Goal: Task Accomplishment & Management: Complete application form

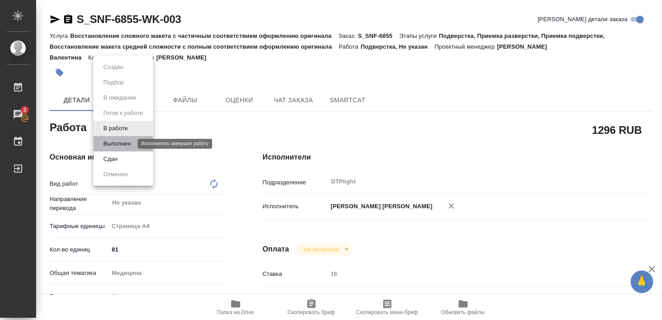
click at [118, 146] on button "Выполнен" at bounding box center [117, 144] width 33 height 10
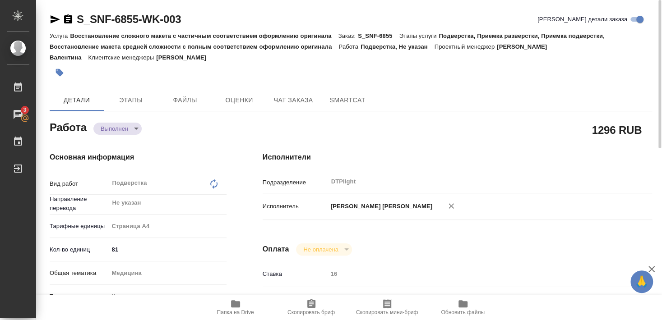
type textarea "x"
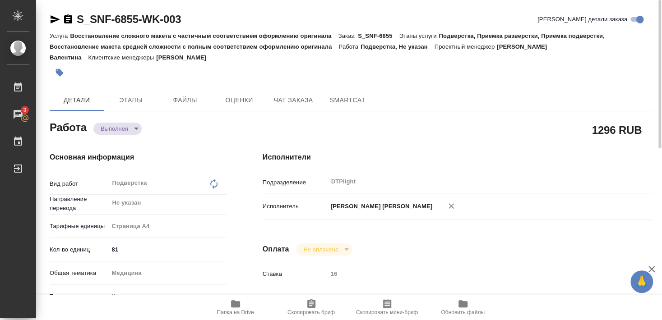
type textarea "x"
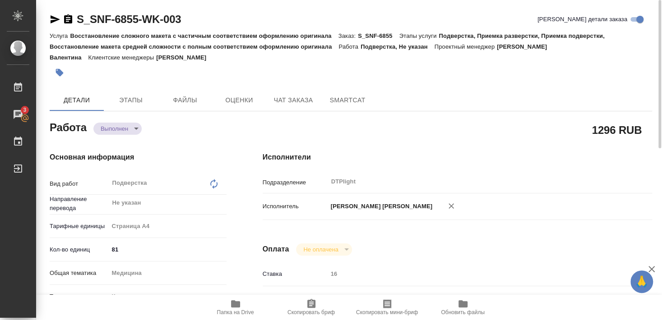
type textarea "x"
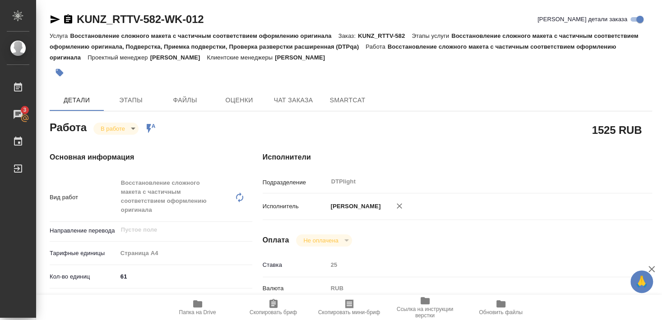
scroll to position [146, 0]
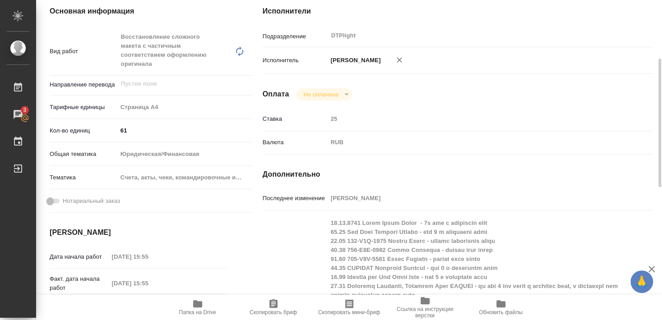
click at [549, 74] on div "Исполнитель Бартеньева Светлана Владимировна" at bounding box center [457, 64] width 389 height 27
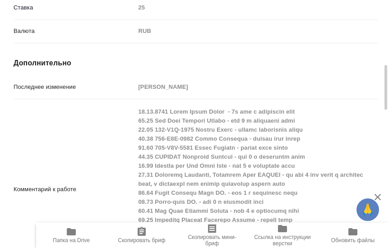
scroll to position [731, 0]
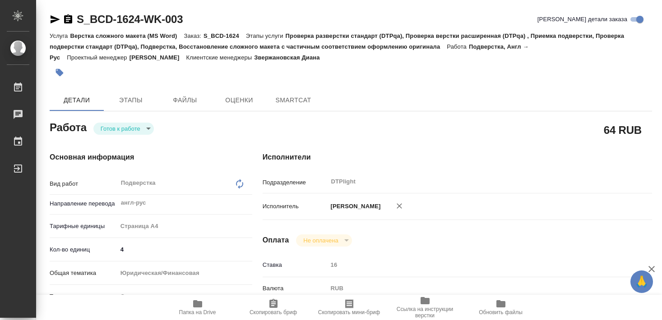
type textarea "x"
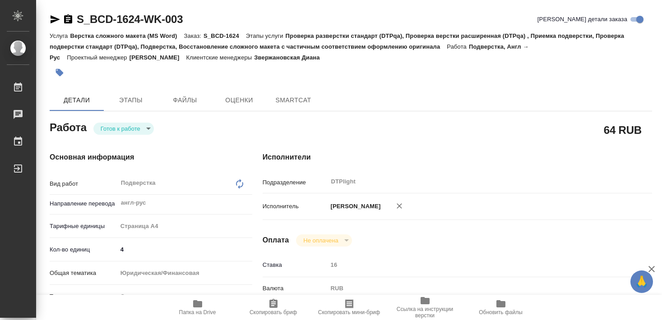
type textarea "x"
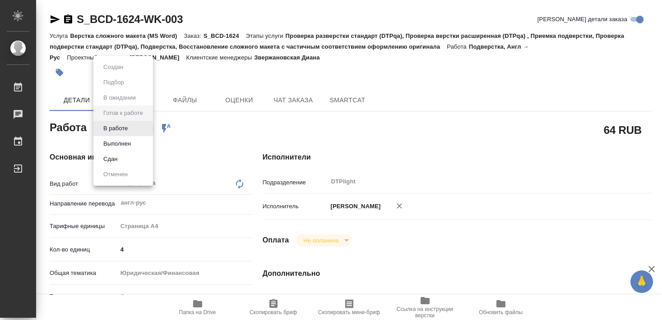
type input "readyForWork"
type textarea "Подверстка"
type textarea "x"
type input "англ-рус"
type input "5f036ec4e16dec2d6b59c8ff"
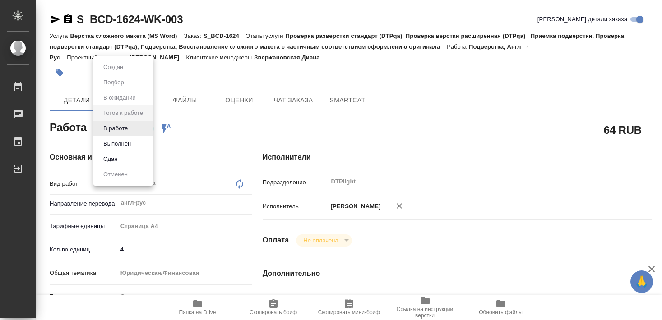
type input "4"
type input "yr-fn"
type input "5f647205b73bc97568ca66c0"
type input "08.09.2025 11:00"
type input "08.09.2025 13:00"
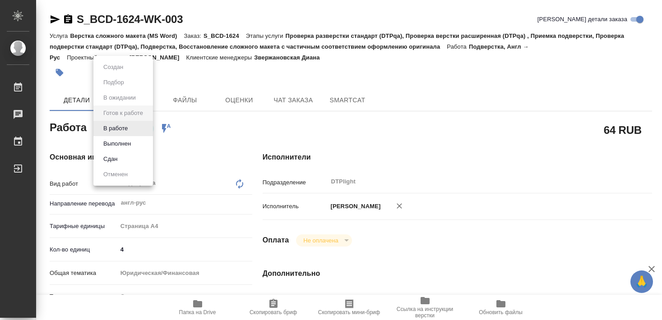
type input "09.09.2025 18:00"
type input "DTPlight"
type input "notPayed"
type input "[PERSON_NAME]"
type textarea "x"
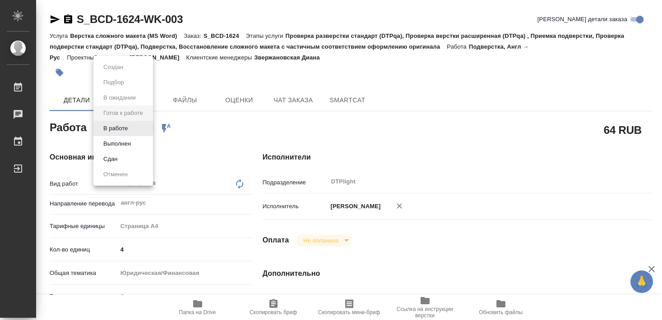
type textarea "/Clients/BIOCAD/Orders/S_BCD-1624/DTP/S_BCD-1624-WK-003"
type textarea "x"
type input "S_BCD-1624"
type input "3000138521"
type input "Верстка сложного макета (MS Word)"
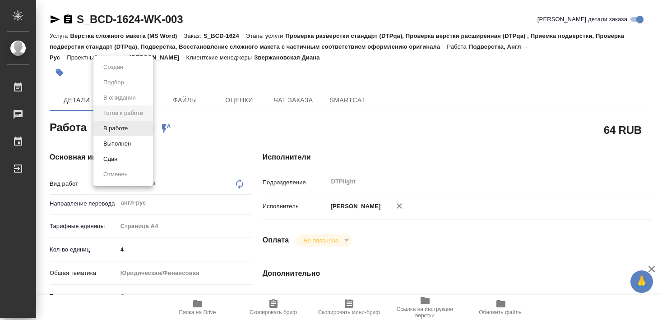
type input "Проверка разверстки стандарт (DTPqa), Проверка верстки расширенная (DTPqa) , Пр…"
type input "Звержановская Диана"
type input "Петрова Валерия, Оксютович Ирина"
type input "/Clients/BIOCAD/Orders/S_BCD-1624"
type textarea "x"
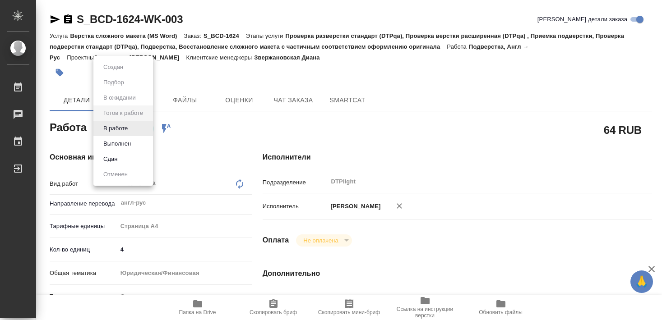
type textarea "Требуется сделать перевод выписок с вьетнамского/английского на русский – за ав…"
type textarea "x"
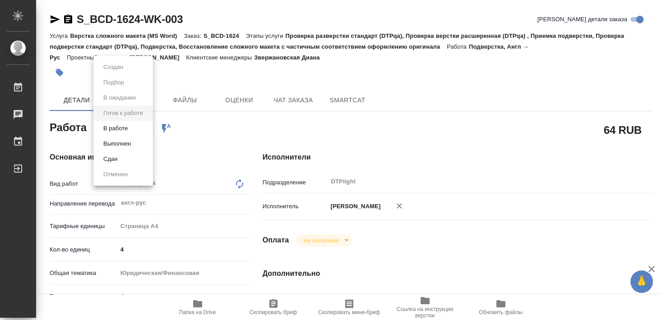
type textarea "x"
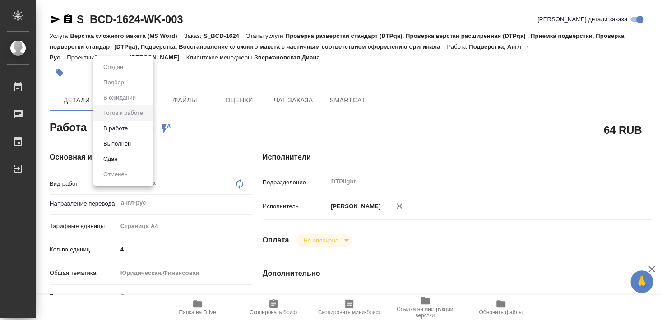
type textarea "x"
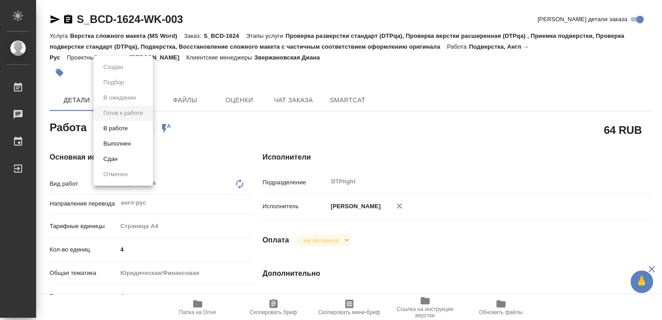
type textarea "x"
click at [117, 127] on button "В работе" at bounding box center [116, 129] width 30 height 10
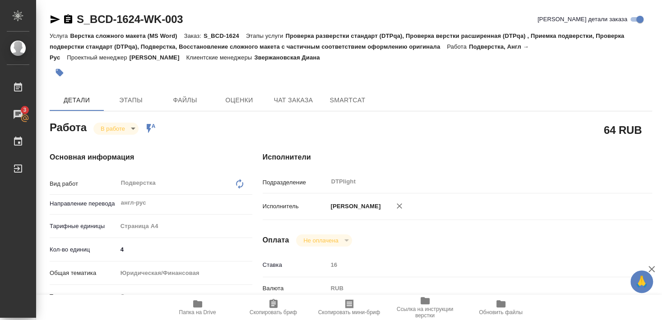
type textarea "x"
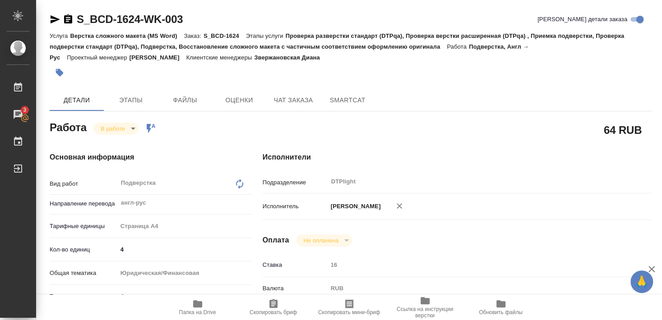
type textarea "x"
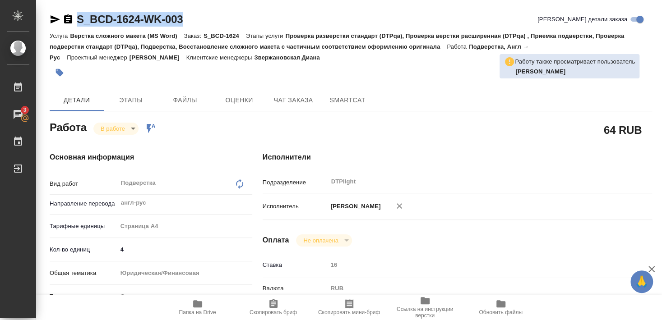
drag, startPoint x: 76, startPoint y: 27, endPoint x: 194, endPoint y: 24, distance: 117.4
click at [194, 24] on div "S_BCD-1624-WK-003 Кратко детали заказа" at bounding box center [351, 21] width 602 height 18
copy link "S_BCD-1624-WK-003"
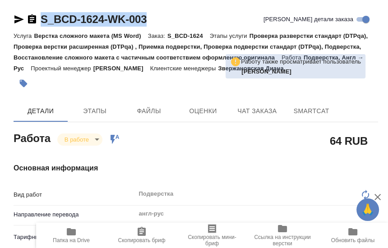
type textarea "x"
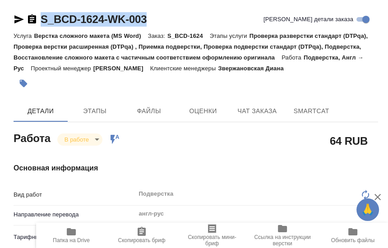
click at [143, 90] on div at bounding box center [135, 84] width 243 height 20
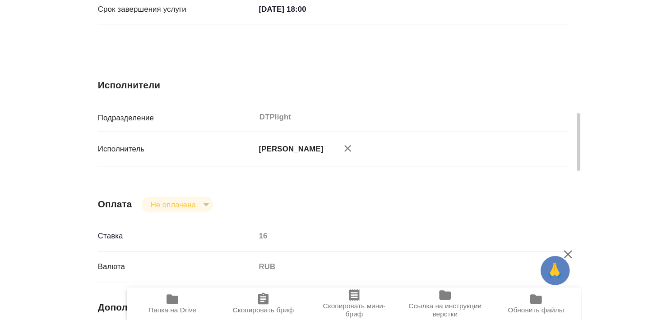
scroll to position [536, 0]
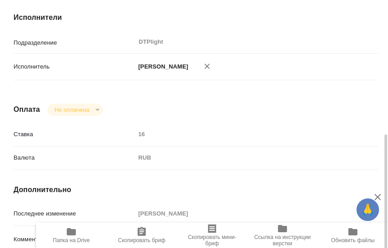
type textarea "x"
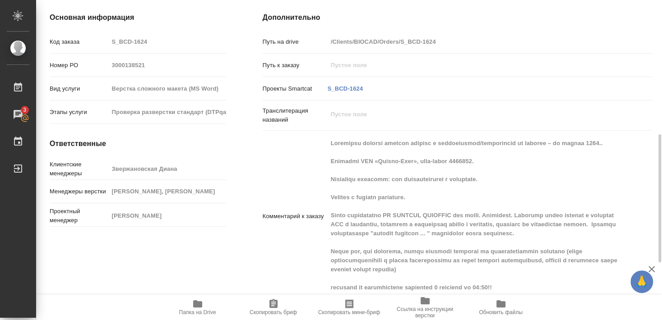
scroll to position [478, 0]
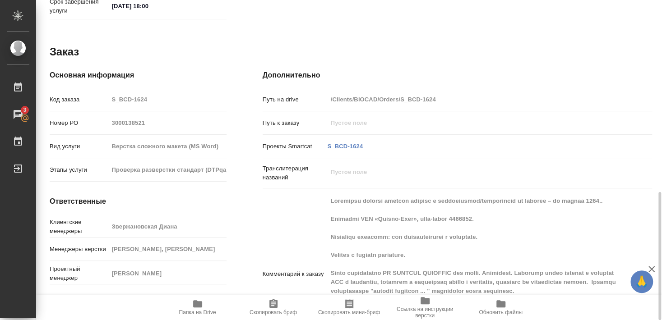
type textarea "x"
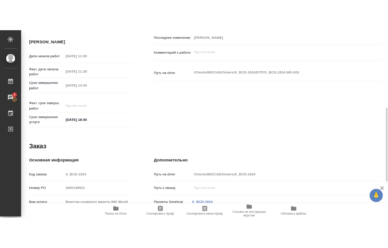
scroll to position [283, 0]
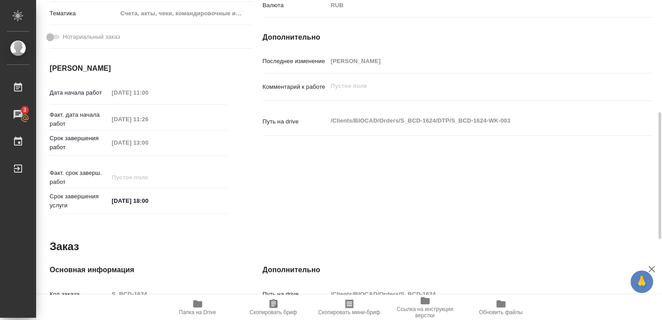
click at [198, 310] on icon "button" at bounding box center [197, 304] width 11 height 11
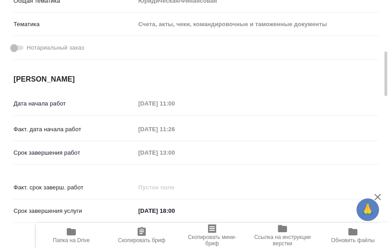
type textarea "x"
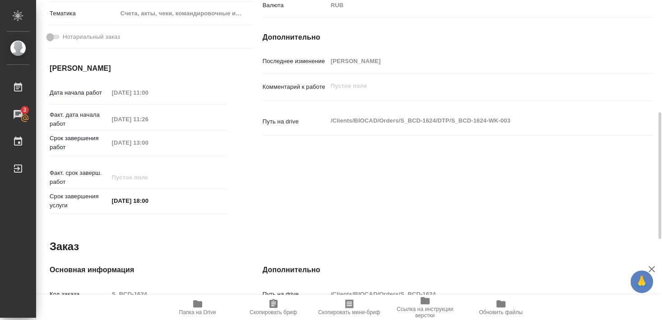
type textarea "x"
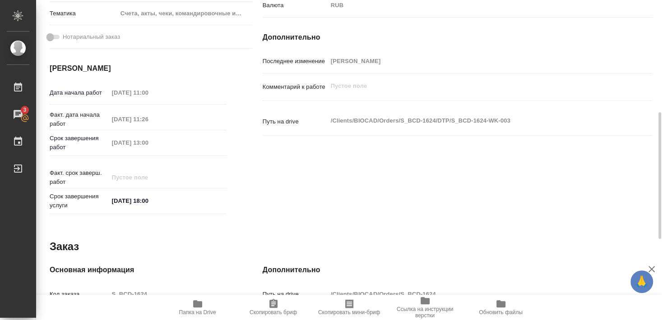
type textarea "x"
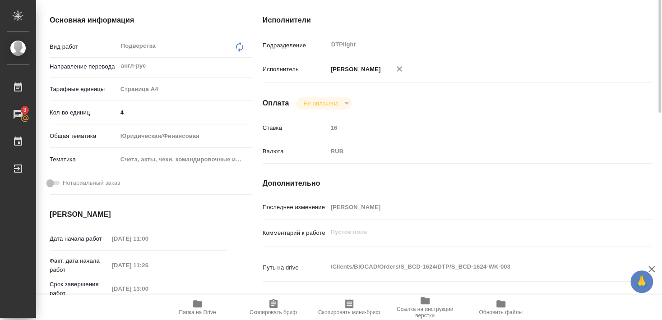
scroll to position [88, 0]
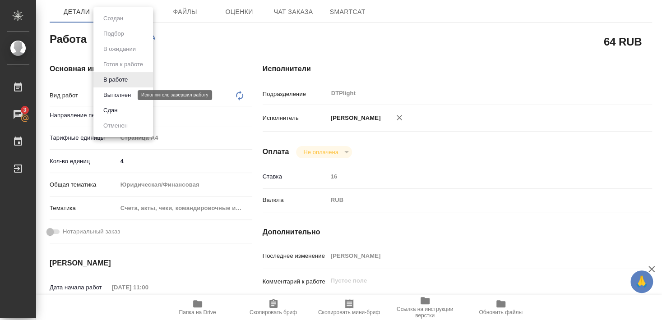
click at [113, 97] on button "Выполнен" at bounding box center [117, 95] width 33 height 10
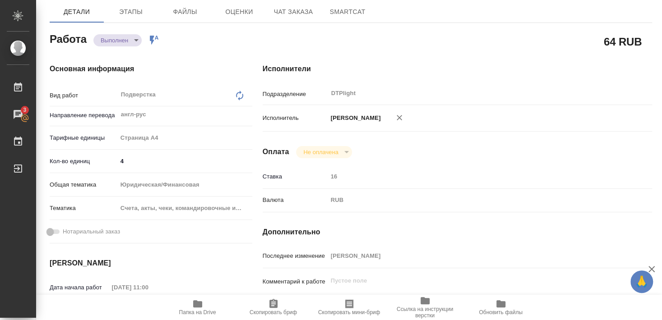
type textarea "x"
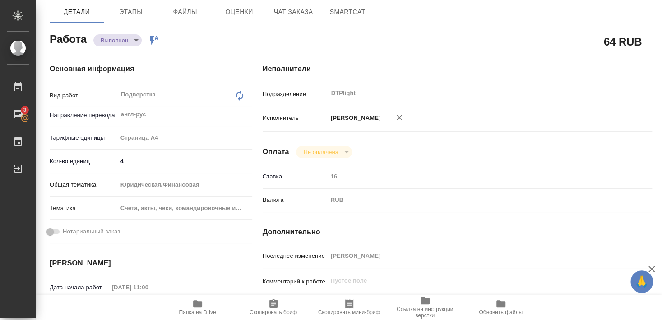
type textarea "x"
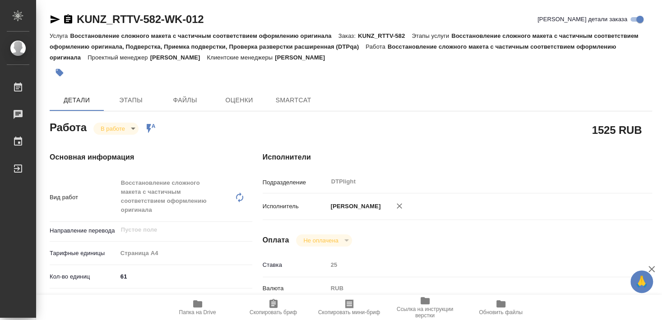
type textarea "x"
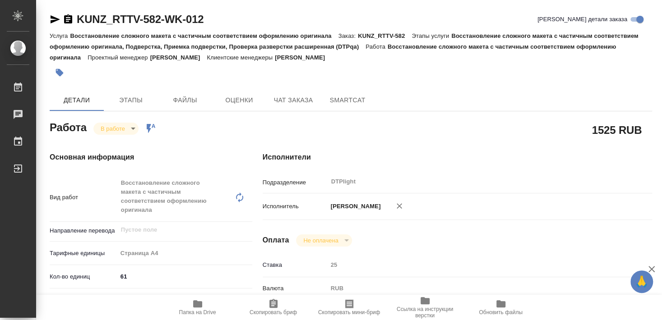
type textarea "x"
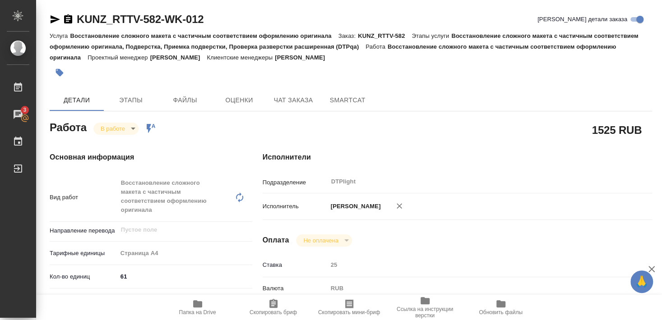
click at [197, 309] on icon "button" at bounding box center [197, 304] width 11 height 11
